Goal: Use online tool/utility: Utilize a website feature to perform a specific function

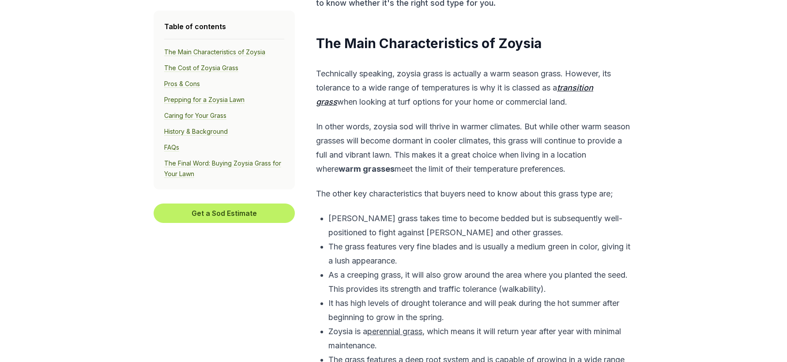
scroll to position [353, 0]
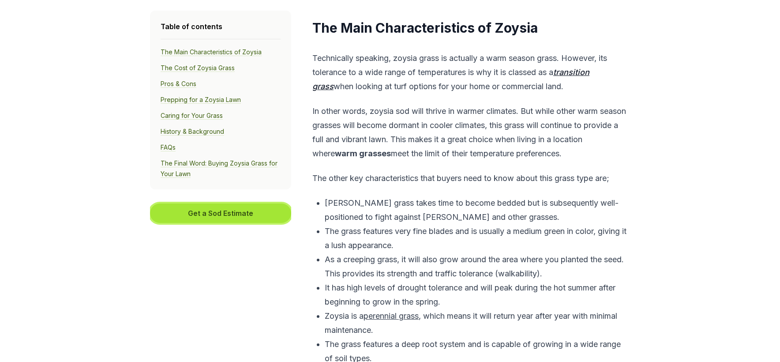
click at [198, 211] on button "Get a Sod Estimate" at bounding box center [220, 212] width 141 height 19
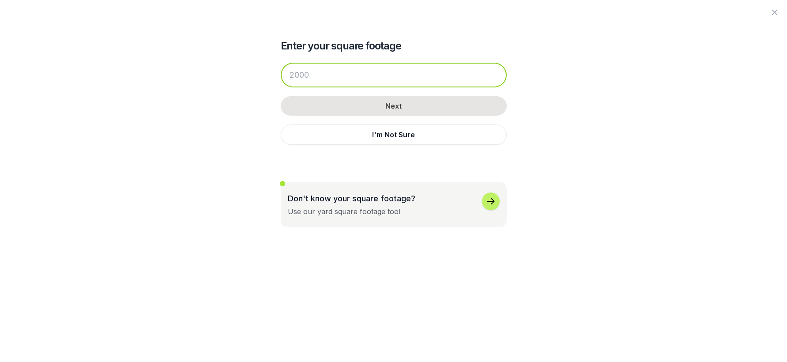
click at [342, 86] on input "number" at bounding box center [394, 75] width 226 height 25
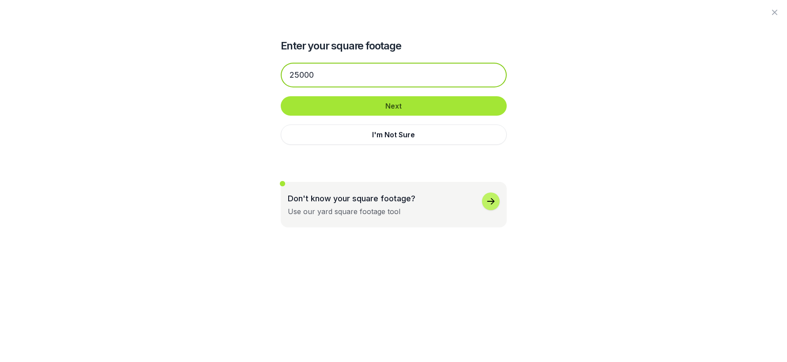
type input "25000"
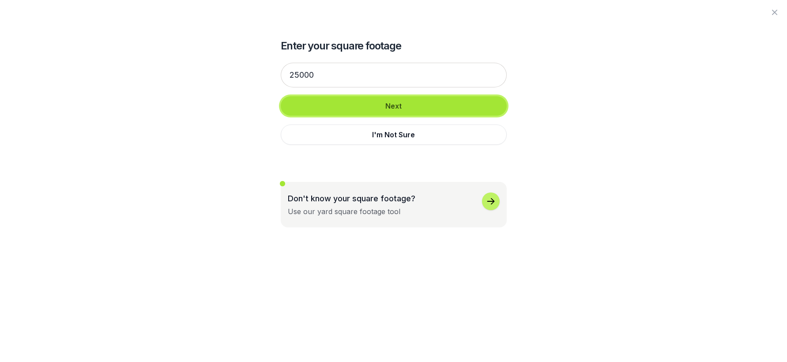
click at [398, 111] on button "Next" at bounding box center [394, 105] width 226 height 19
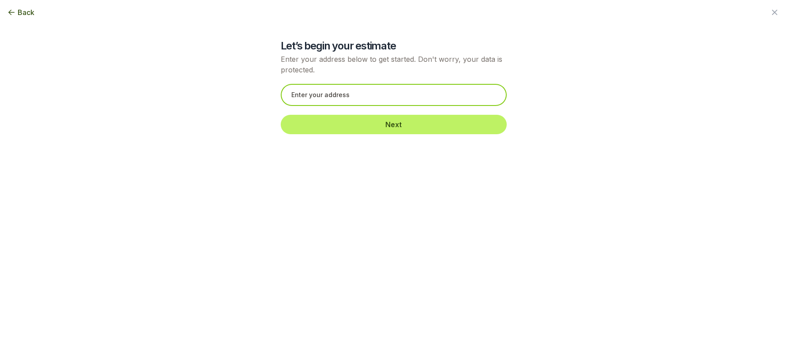
click at [336, 96] on input "text" at bounding box center [394, 95] width 226 height 22
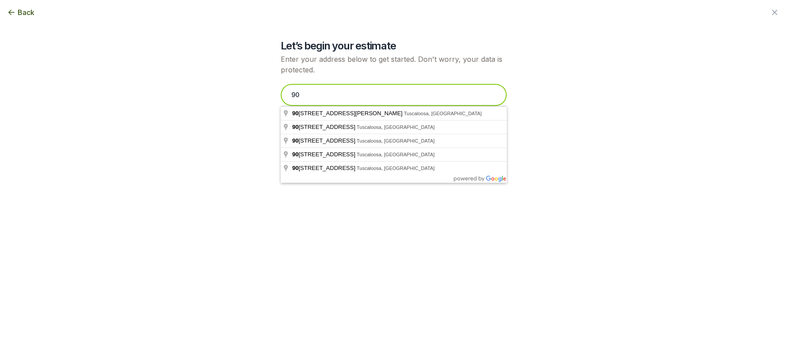
type input "9"
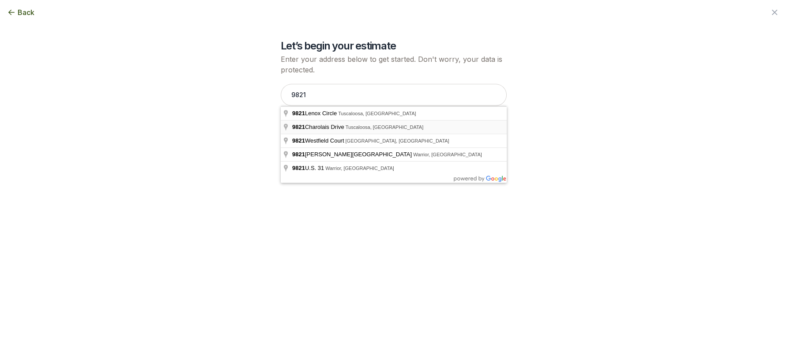
type input "[STREET_ADDRESS]"
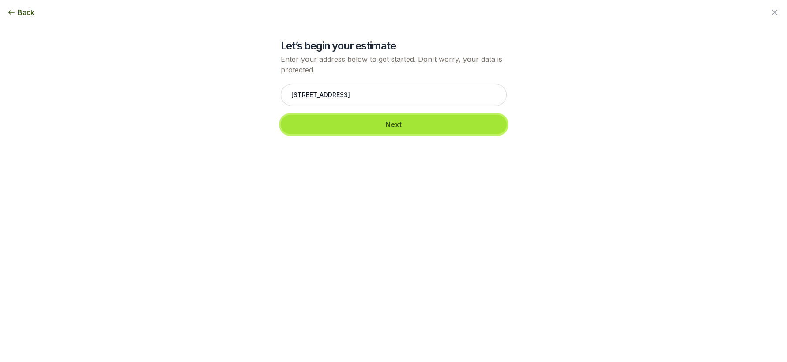
click at [391, 121] on button "Next" at bounding box center [394, 124] width 226 height 19
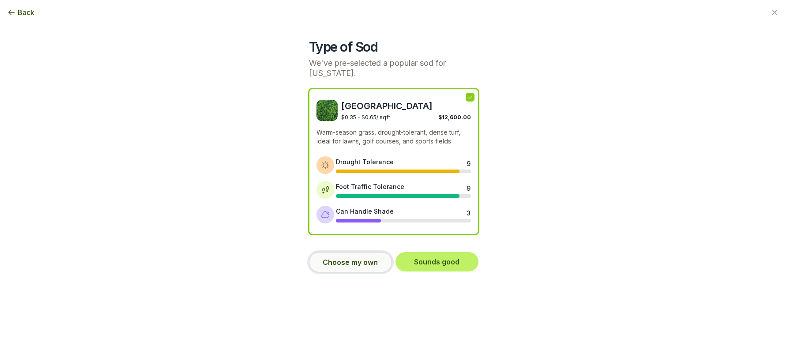
click at [337, 265] on button "Choose my own" at bounding box center [350, 262] width 83 height 20
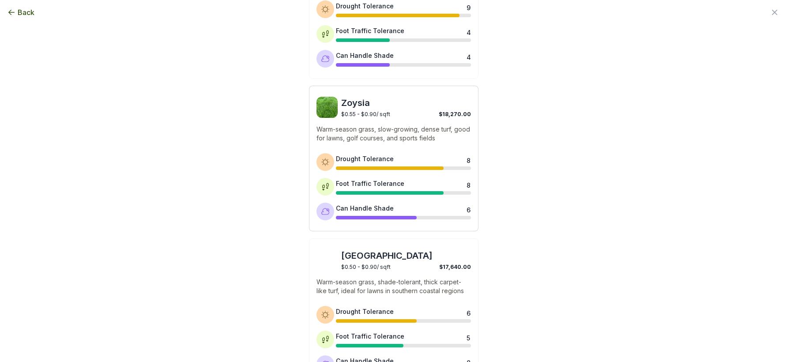
scroll to position [309, 0]
click at [321, 105] on img at bounding box center [326, 106] width 21 height 21
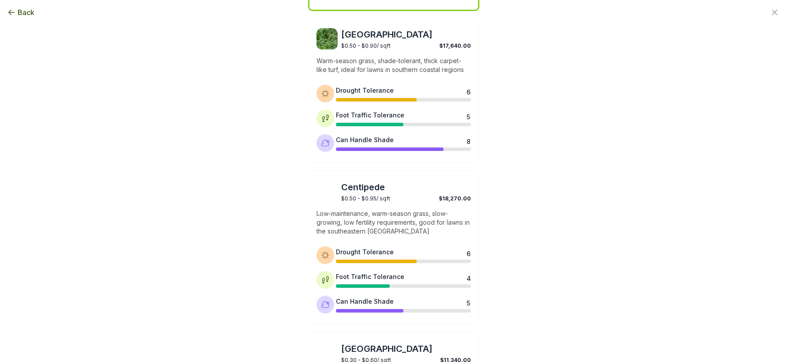
scroll to position [698, 0]
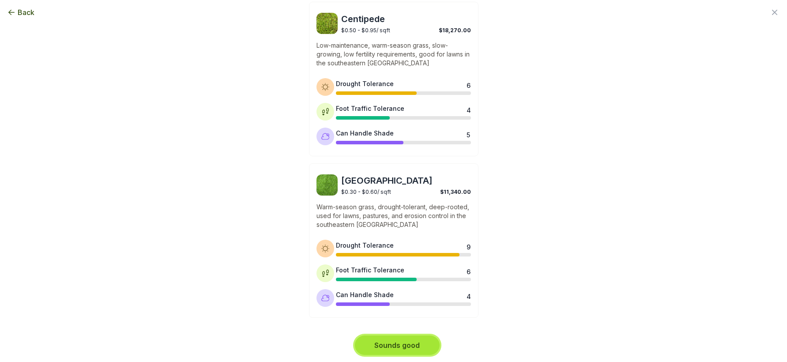
click at [418, 346] on button "Sounds good" at bounding box center [397, 344] width 85 height 19
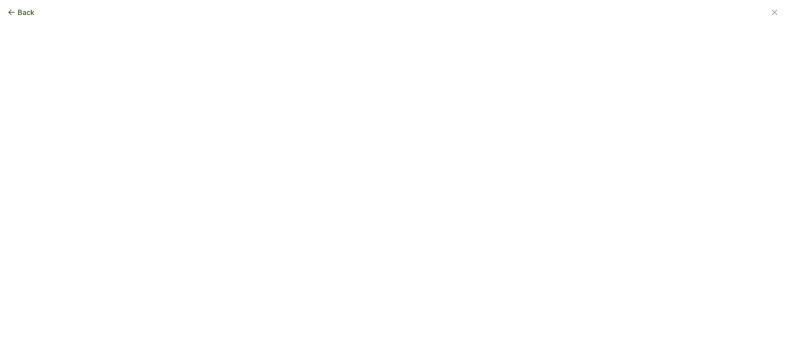
scroll to position [0, 0]
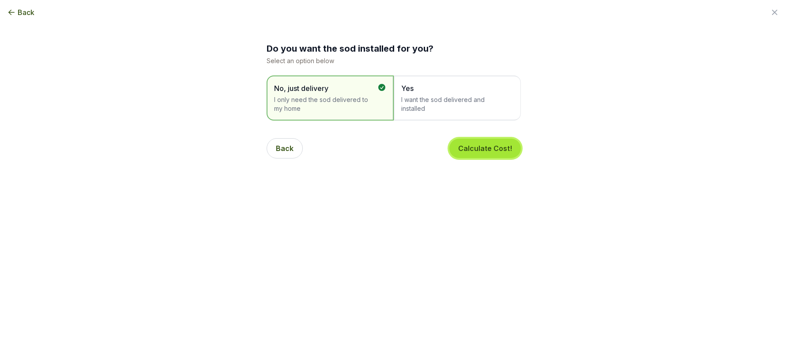
click at [480, 152] on button "Calculate Cost!" at bounding box center [485, 148] width 72 height 19
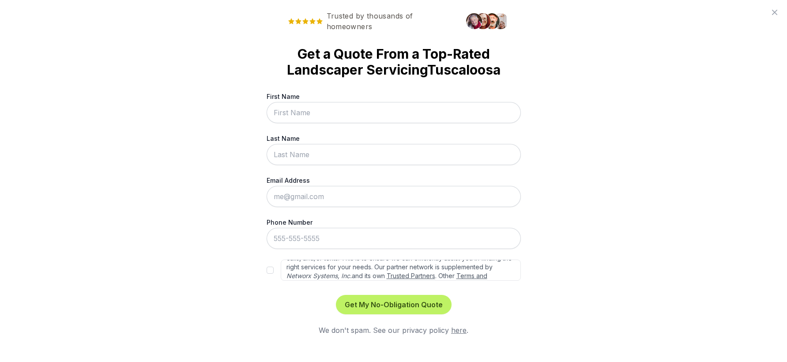
scroll to position [40, 0]
